Goal: Task Accomplishment & Management: Complete application form

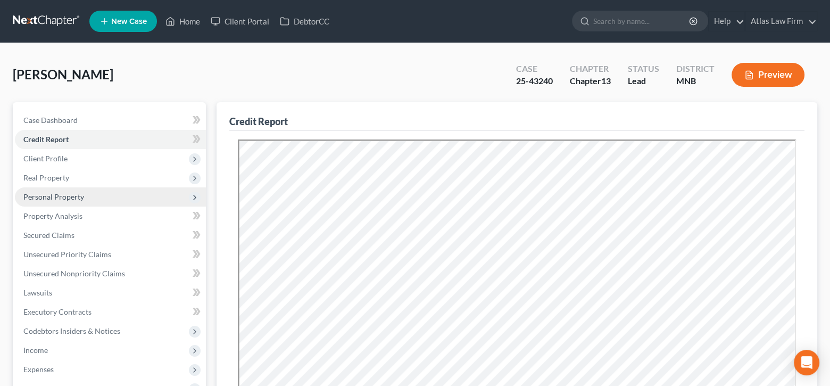
click at [87, 194] on span "Personal Property" at bounding box center [110, 196] width 191 height 19
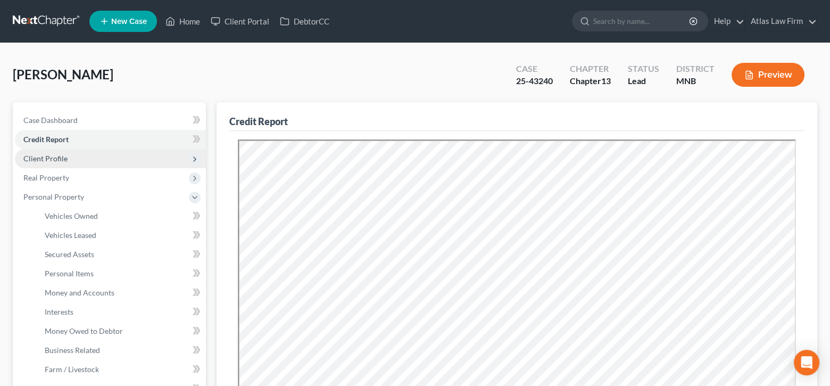
click at [88, 155] on span "Client Profile" at bounding box center [110, 158] width 191 height 19
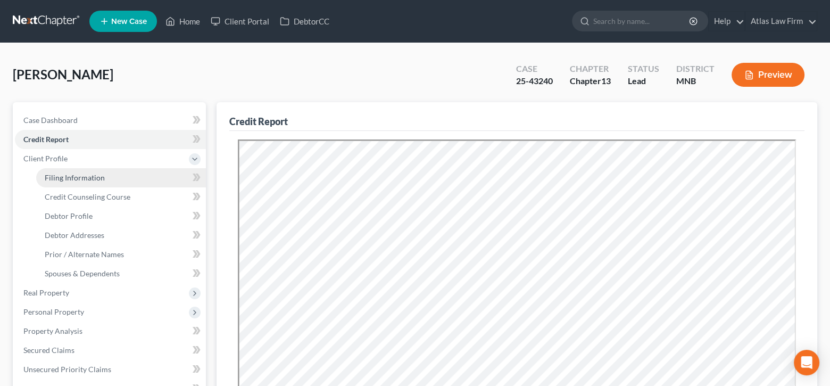
click at [94, 175] on span "Filing Information" at bounding box center [75, 177] width 60 height 9
select select "1"
select select "0"
select select "3"
select select "24"
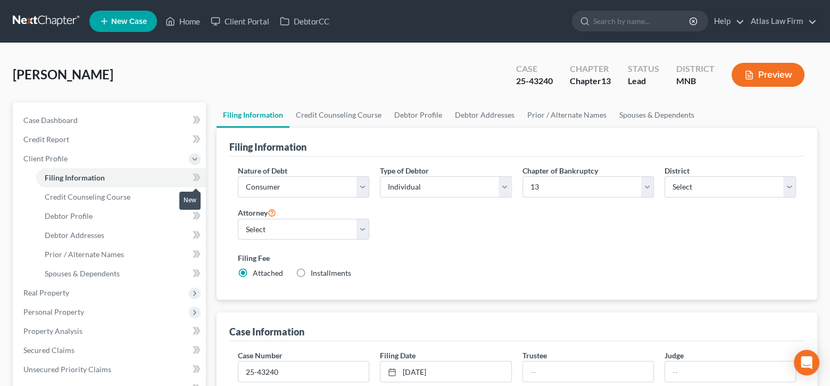
click at [193, 175] on icon at bounding box center [197, 177] width 8 height 13
click at [351, 111] on link "Credit Counseling Course" at bounding box center [339, 115] width 98 height 26
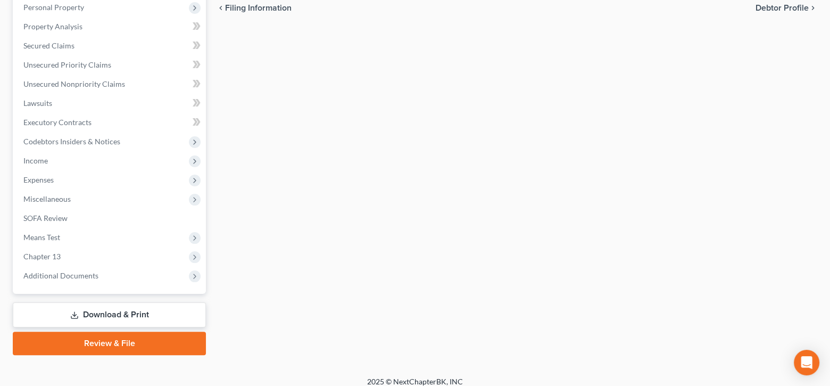
scroll to position [312, 0]
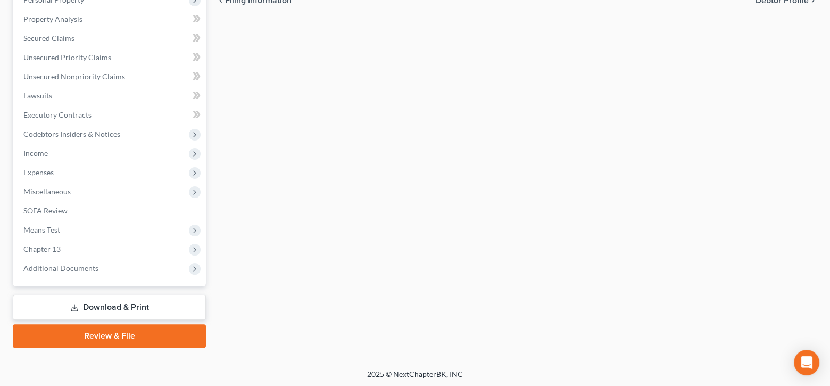
click at [87, 276] on div "Case Dashboard Payments Invoices Payments Payments Credit Report Client Profile…" at bounding box center [109, 38] width 193 height 496
click at [86, 269] on span "Additional Documents" at bounding box center [60, 267] width 75 height 9
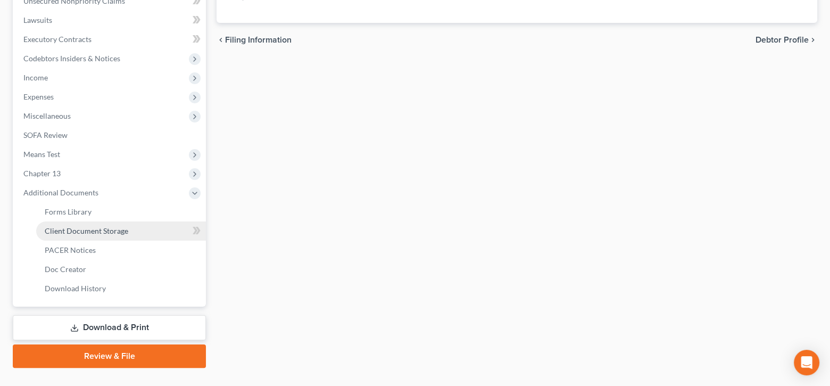
scroll to position [293, 0]
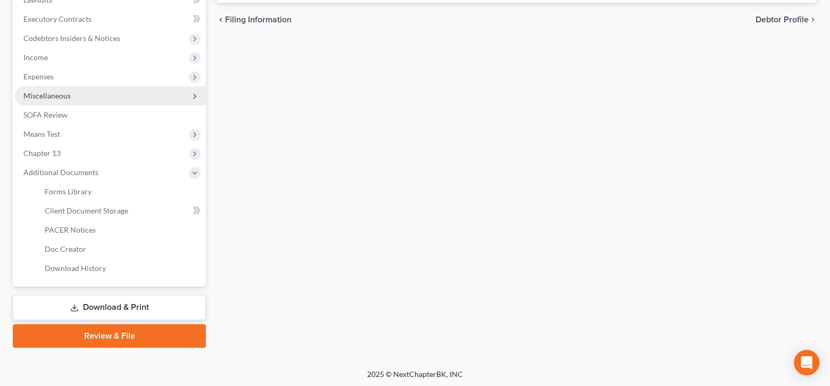
click at [55, 95] on span "Miscellaneous" at bounding box center [46, 95] width 47 height 9
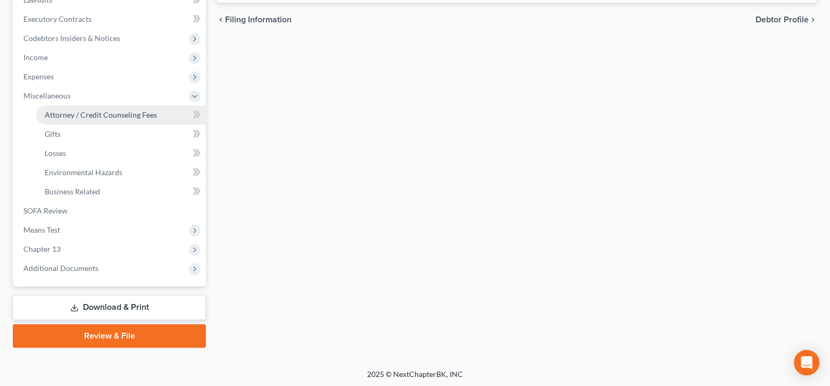
click at [71, 110] on span "Attorney / Credit Counseling Fees" at bounding box center [101, 114] width 112 height 9
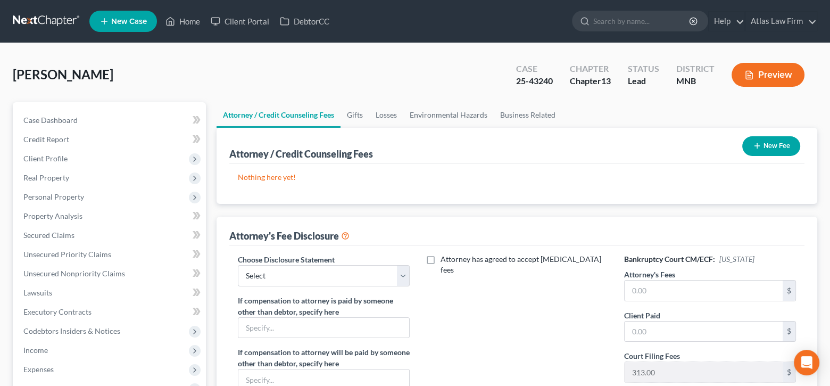
click at [774, 151] on button "New Fee" at bounding box center [772, 146] width 58 height 20
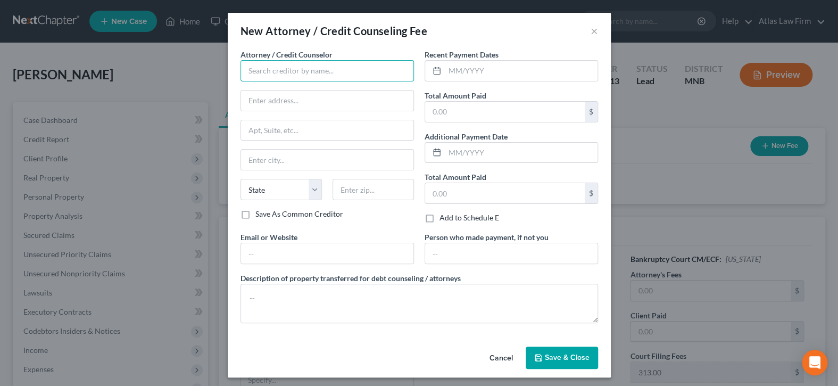
click at [389, 70] on input "text" at bounding box center [328, 70] width 174 height 21
click at [330, 85] on div "Atlas Law Firm" at bounding box center [304, 89] width 111 height 11
type input "Atlas Law Firm"
type input "2006 [GEOGRAPHIC_DATA]"
type input "Suite 206"
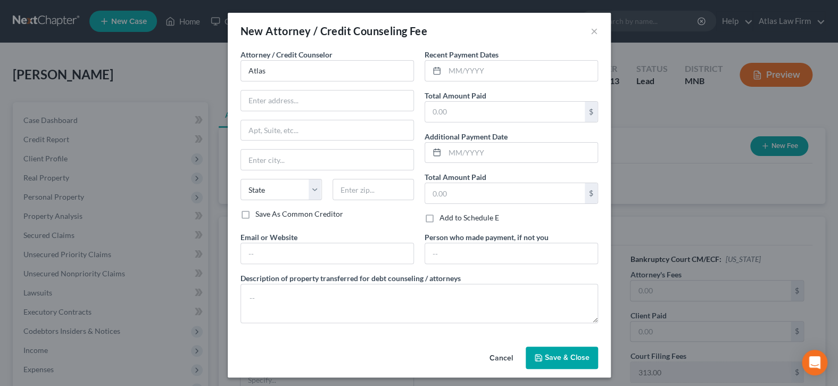
type input "Anoka"
select select "24"
type input "55303"
